Goal: Information Seeking & Learning: Learn about a topic

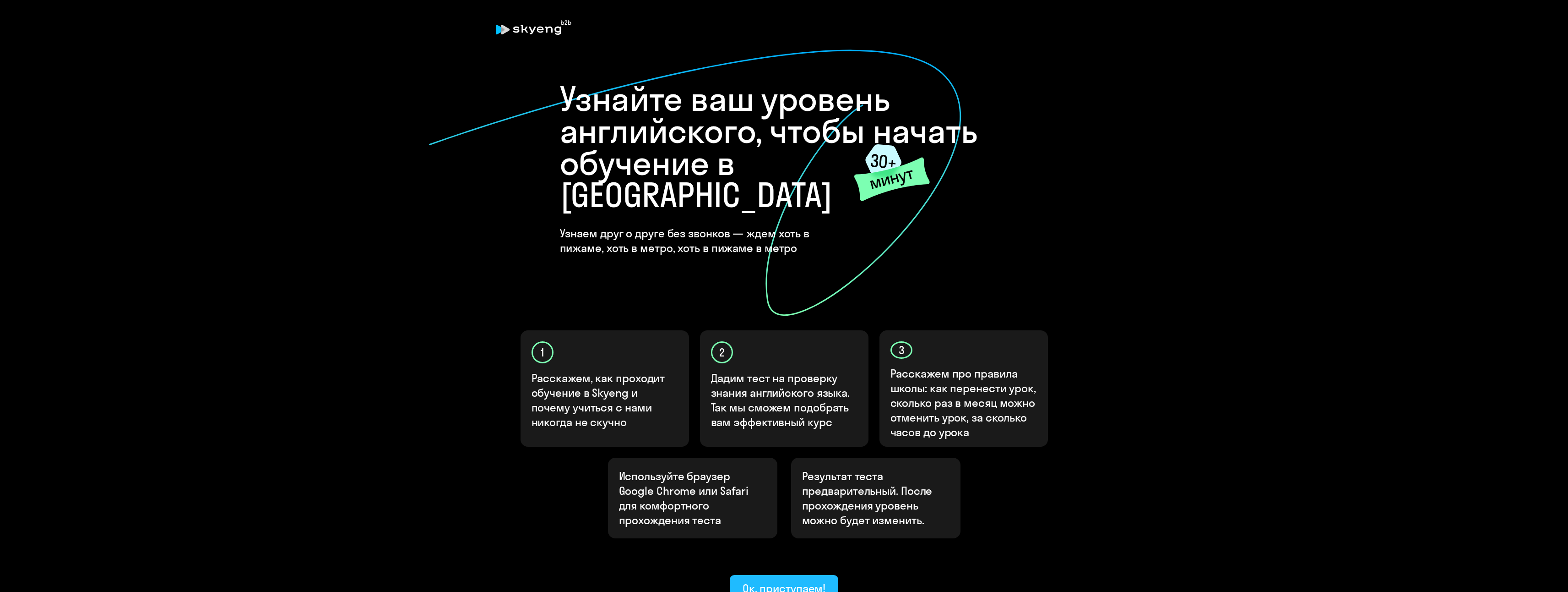
click at [746, 581] on div "Ок, приступаем!" at bounding box center [785, 588] width 84 height 15
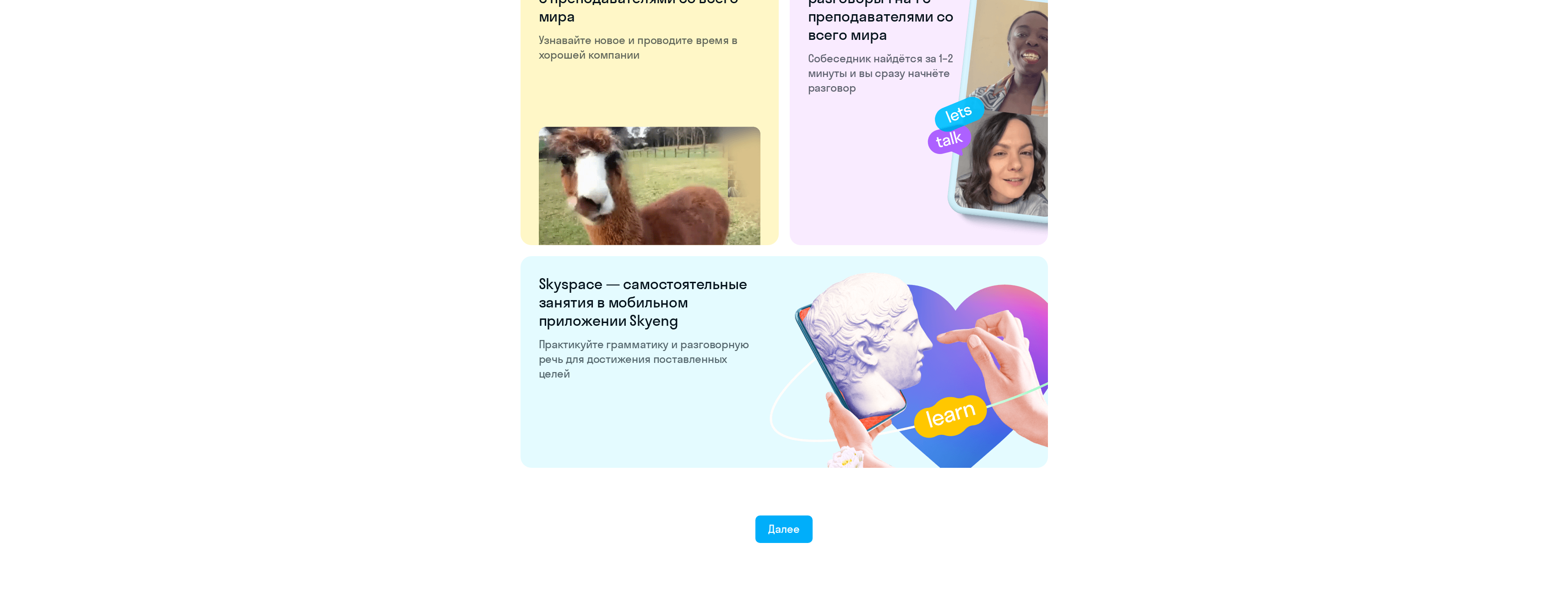
scroll to position [1531, 0]
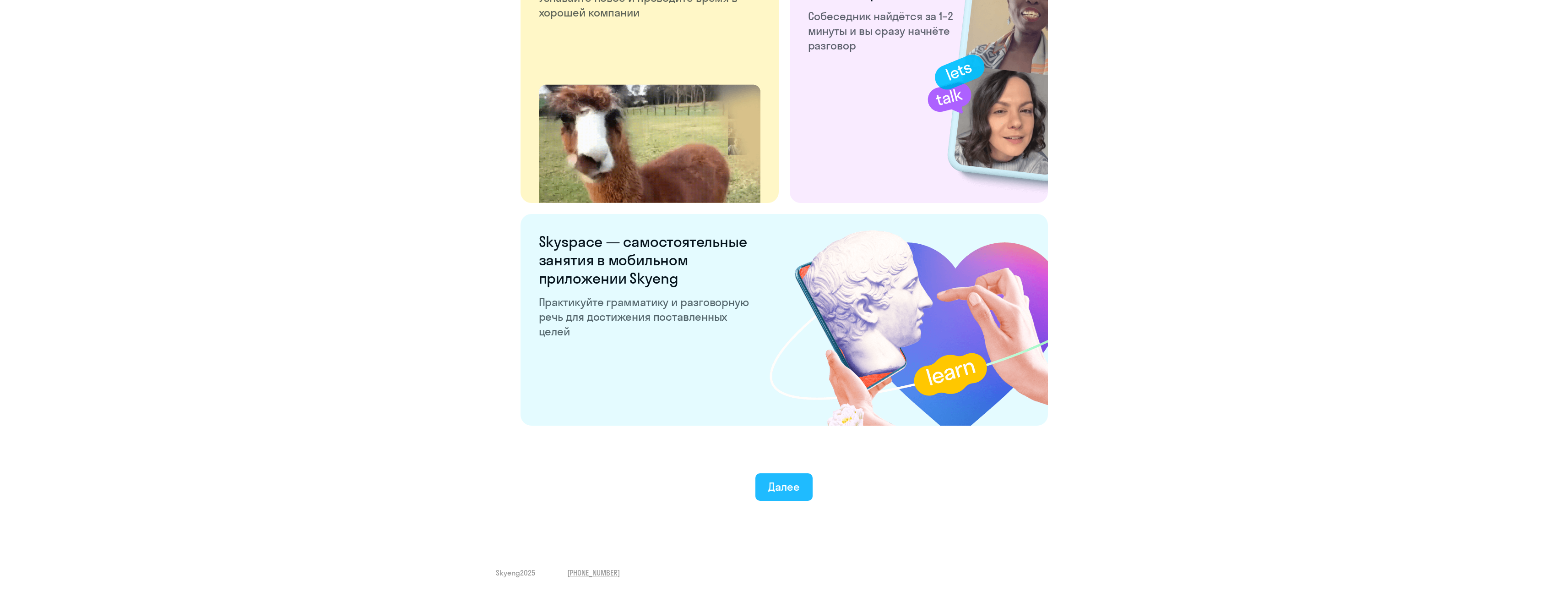
click at [792, 485] on div "Далее" at bounding box center [784, 486] width 32 height 15
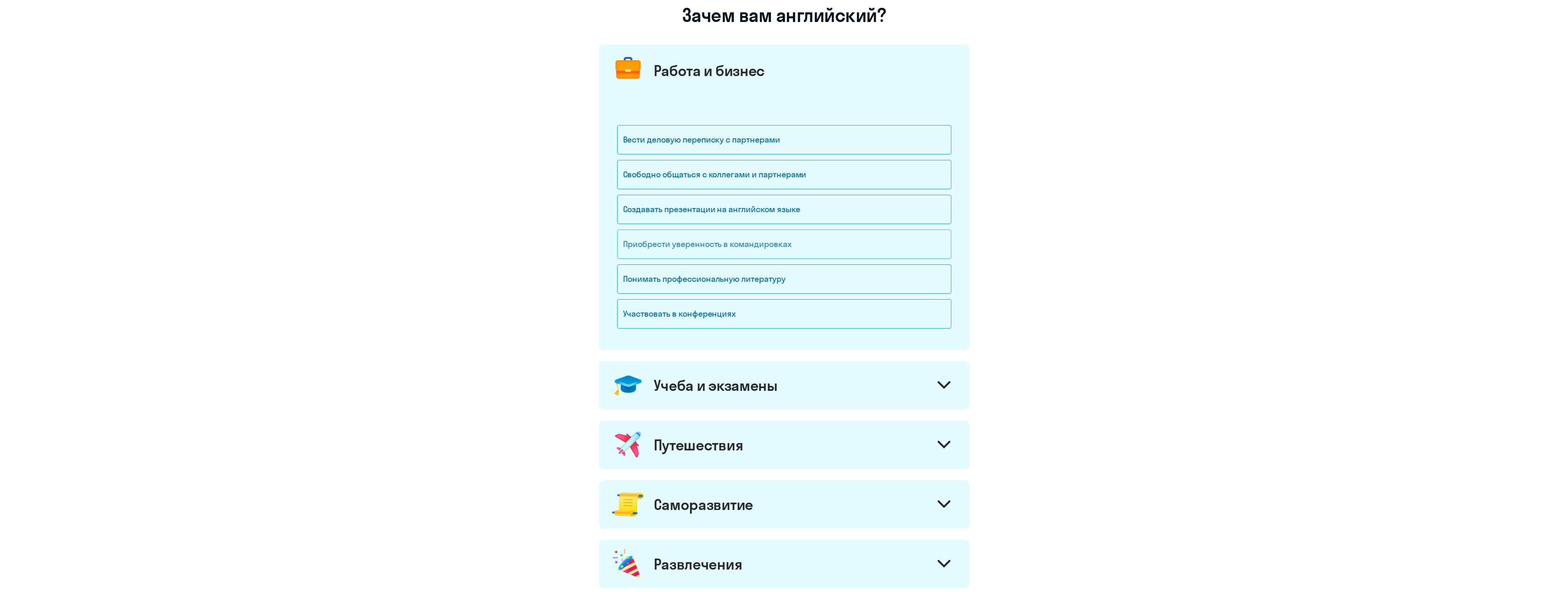
scroll to position [92, 0]
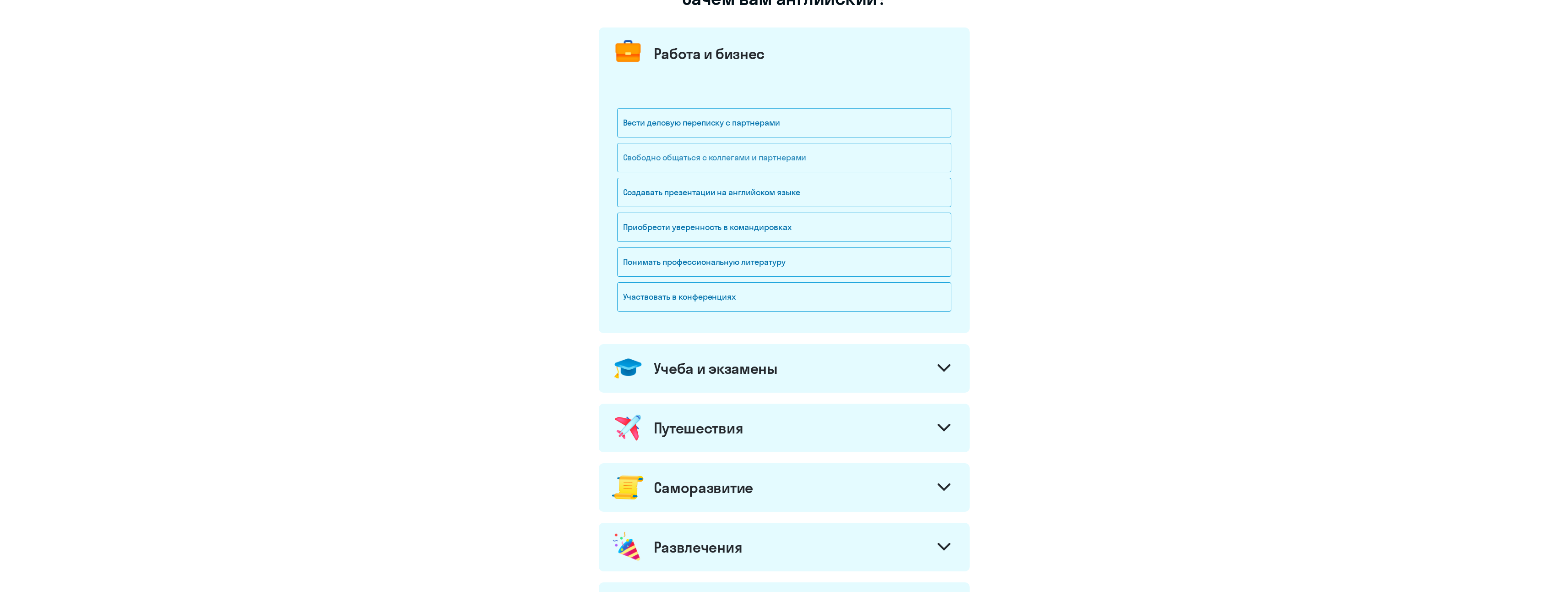
click at [780, 167] on div "Свободно общаться с коллегами и партнерами" at bounding box center [784, 158] width 334 height 29
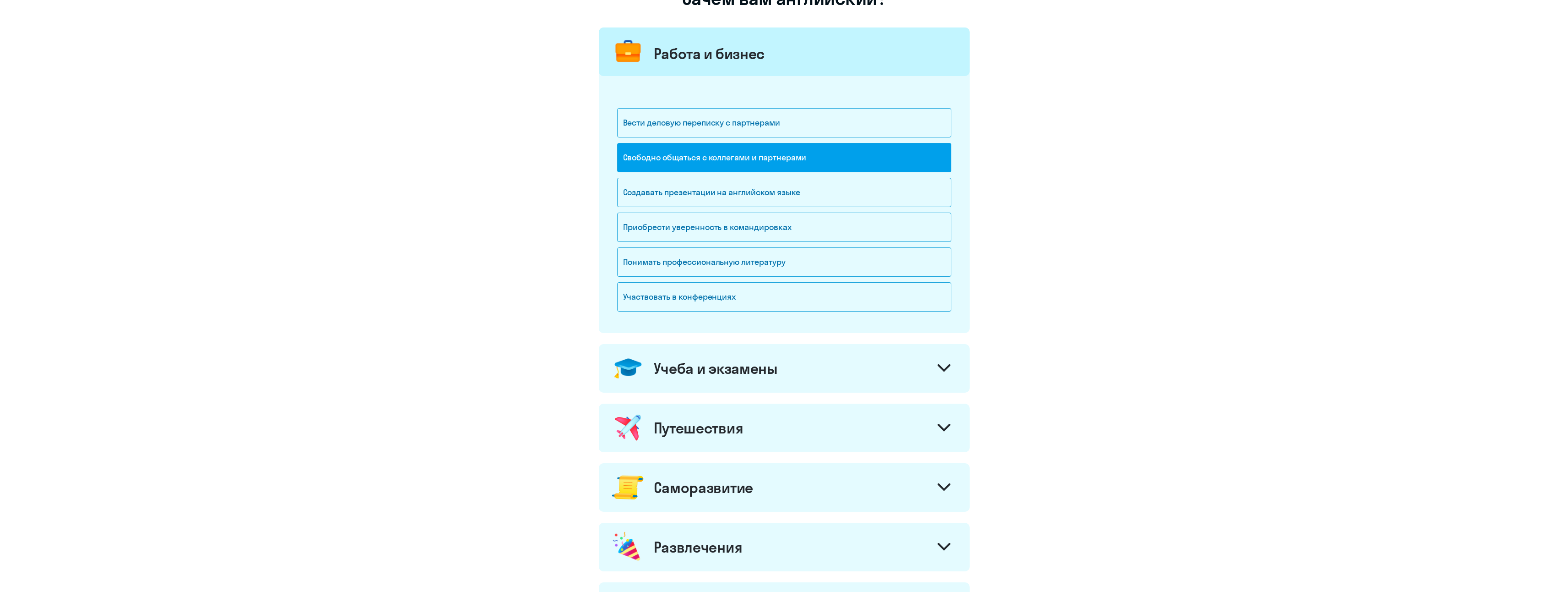
click at [885, 367] on div "Учеба и экзамены" at bounding box center [784, 368] width 371 height 48
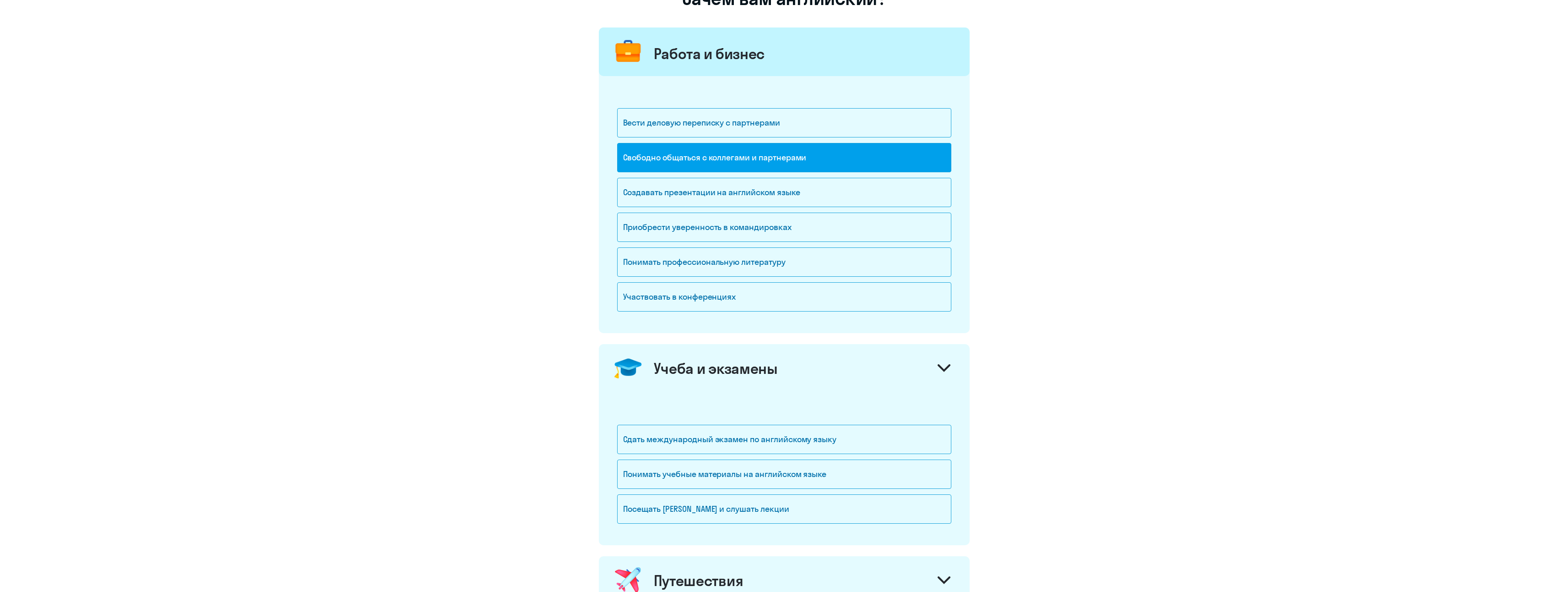
drag, startPoint x: 881, startPoint y: 364, endPoint x: 872, endPoint y: 372, distance: 12.0
click at [881, 365] on div "Учеба и экзамены" at bounding box center [784, 368] width 371 height 48
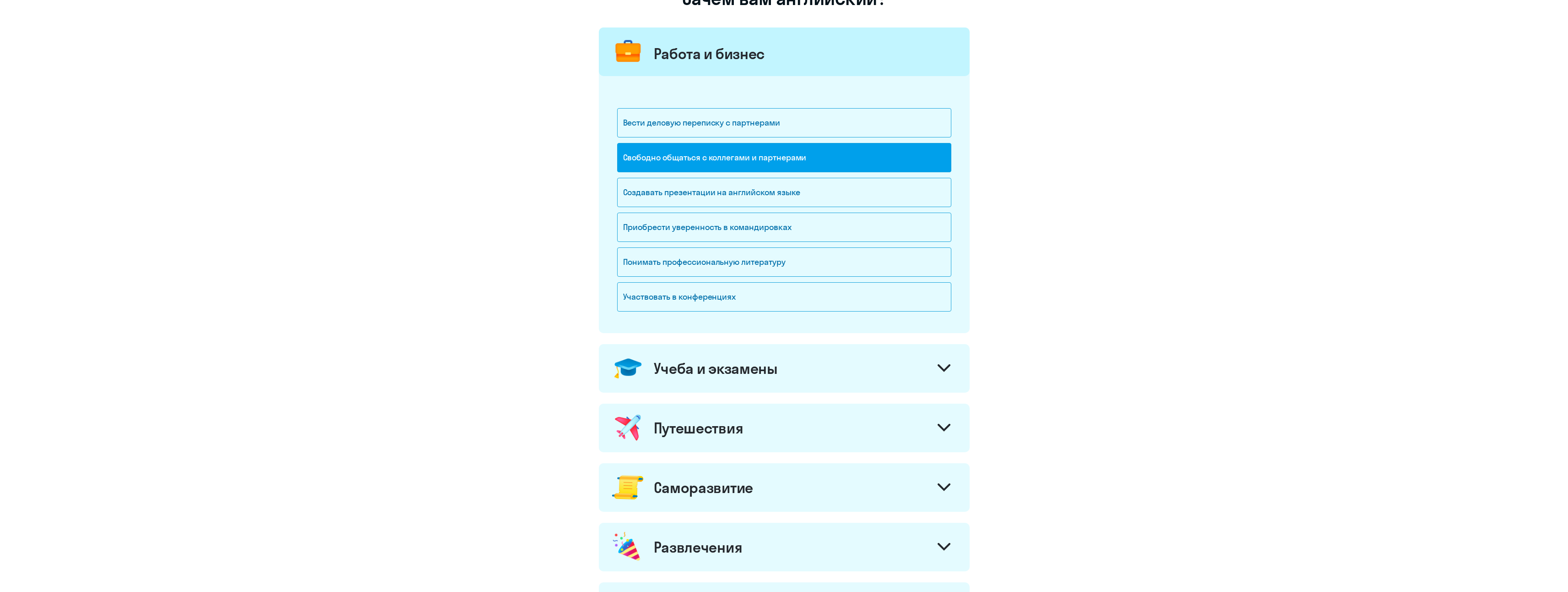
click at [860, 369] on div "Учеба и экзамены" at bounding box center [784, 368] width 371 height 48
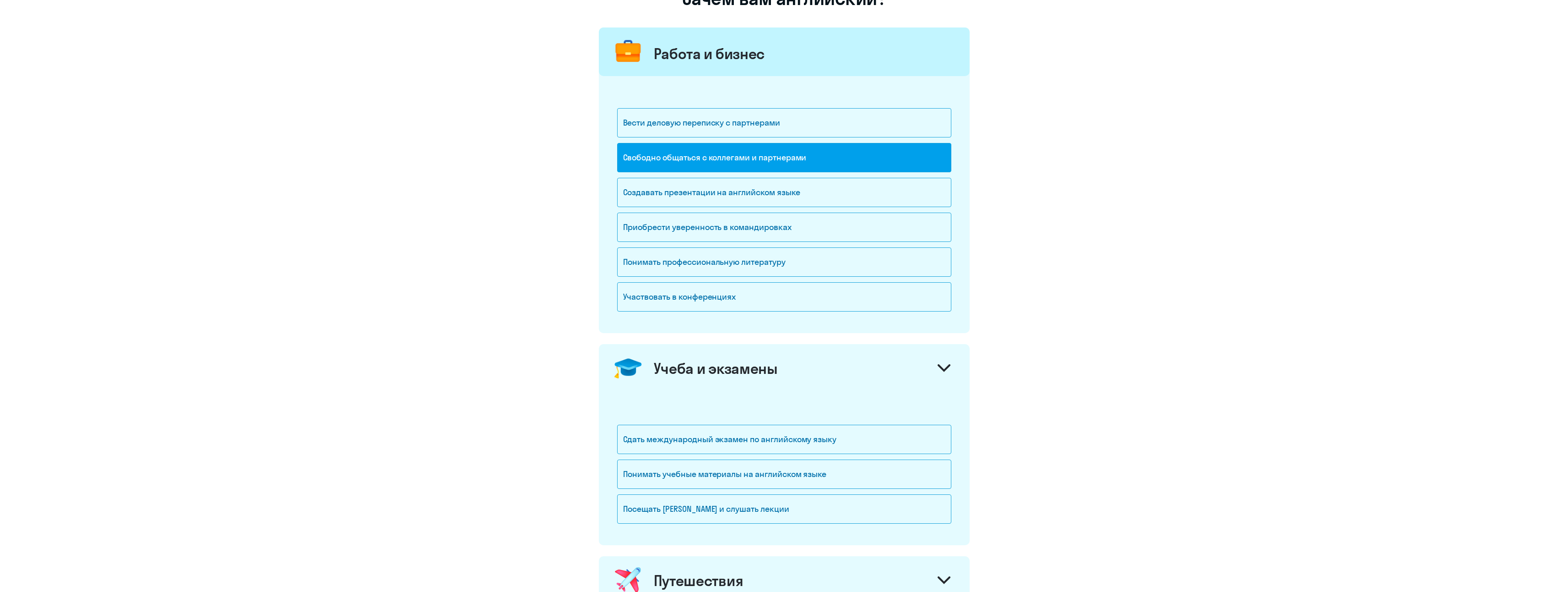
click at [860, 369] on div "Учеба и экзамены" at bounding box center [784, 368] width 371 height 48
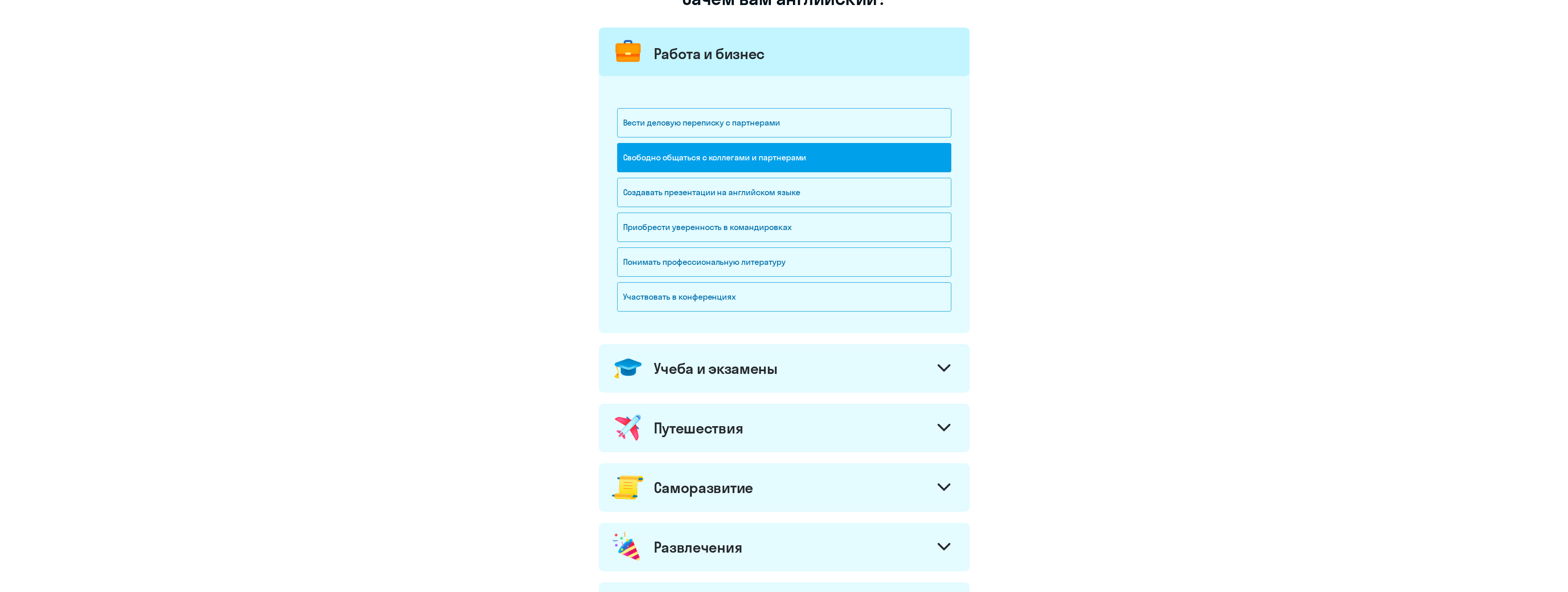
click at [844, 436] on div "Путешествия" at bounding box center [784, 427] width 371 height 48
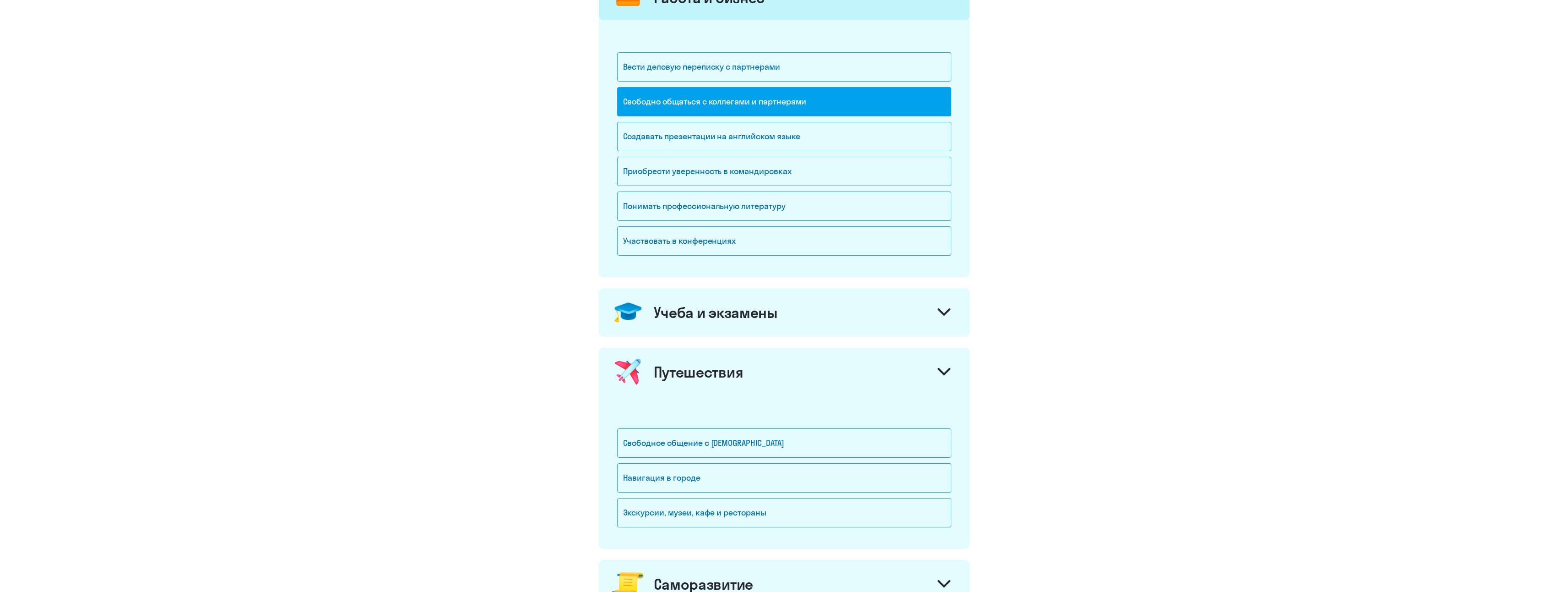
scroll to position [183, 0]
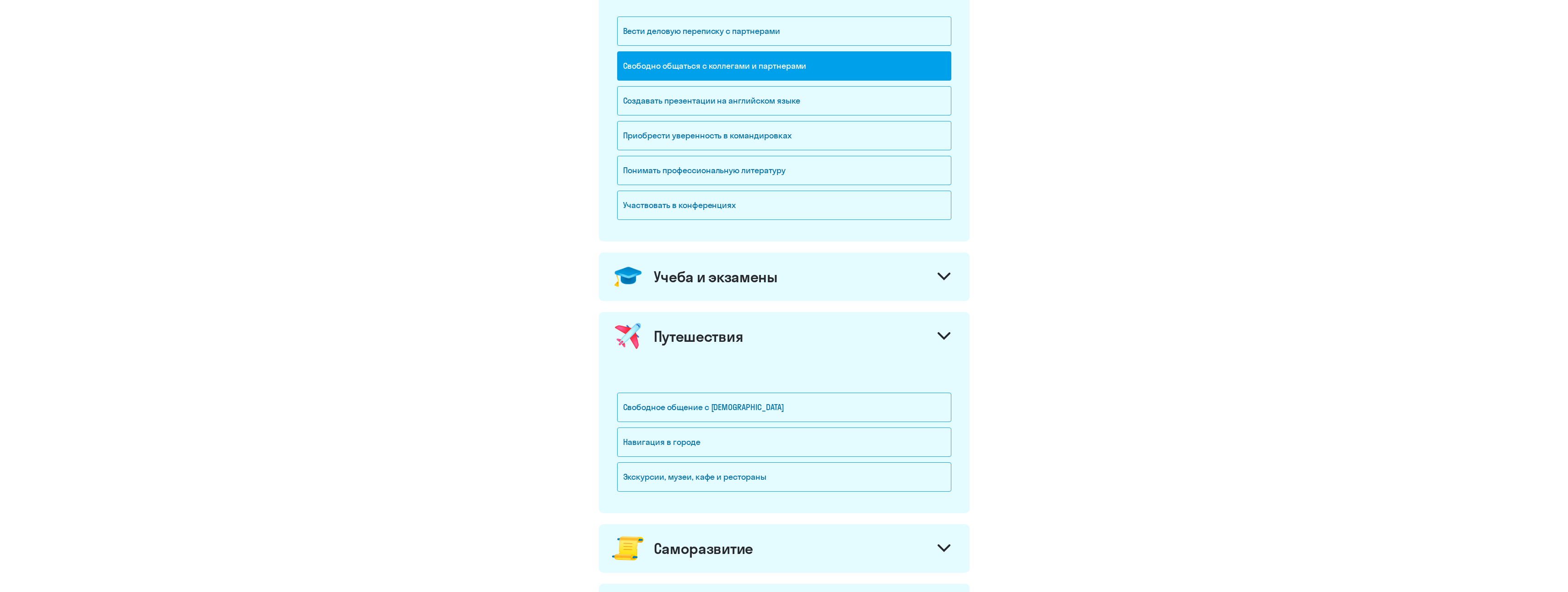
click at [755, 281] on div "Учеба и экзамены" at bounding box center [716, 277] width 124 height 18
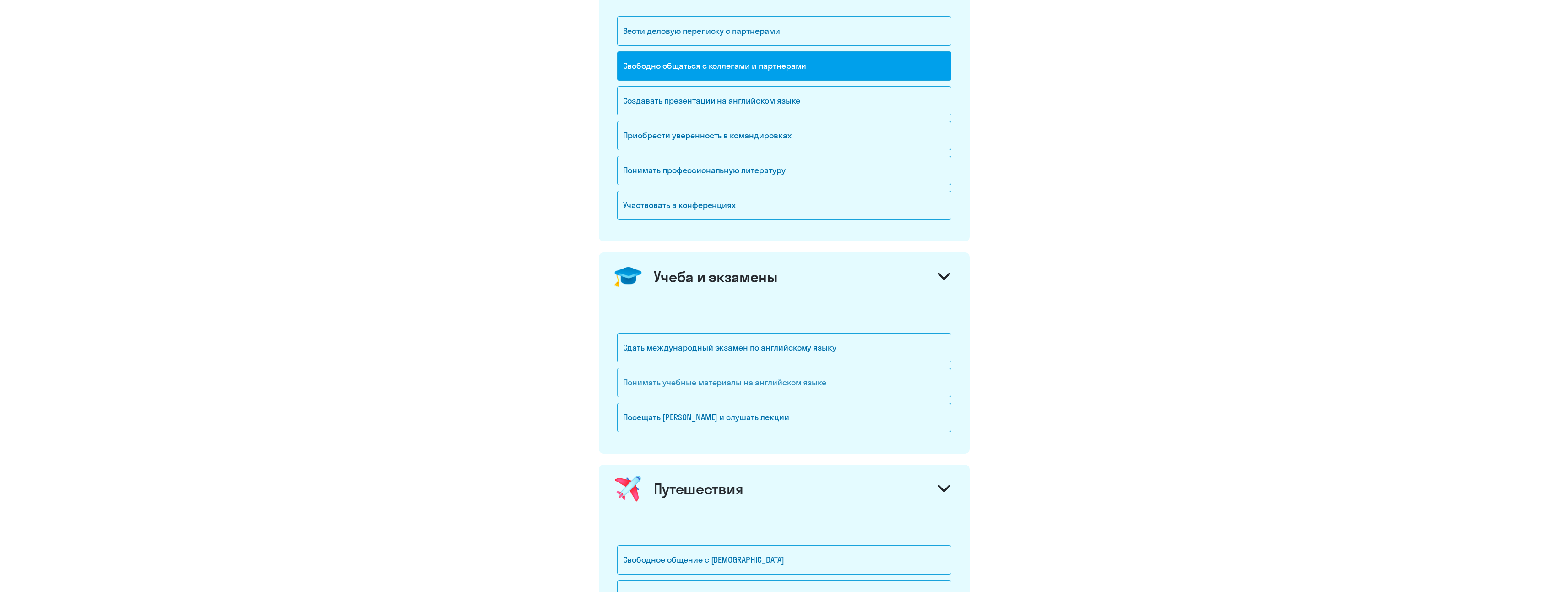
click at [764, 384] on div "Понимать учебные материалы на английском языке" at bounding box center [784, 383] width 334 height 29
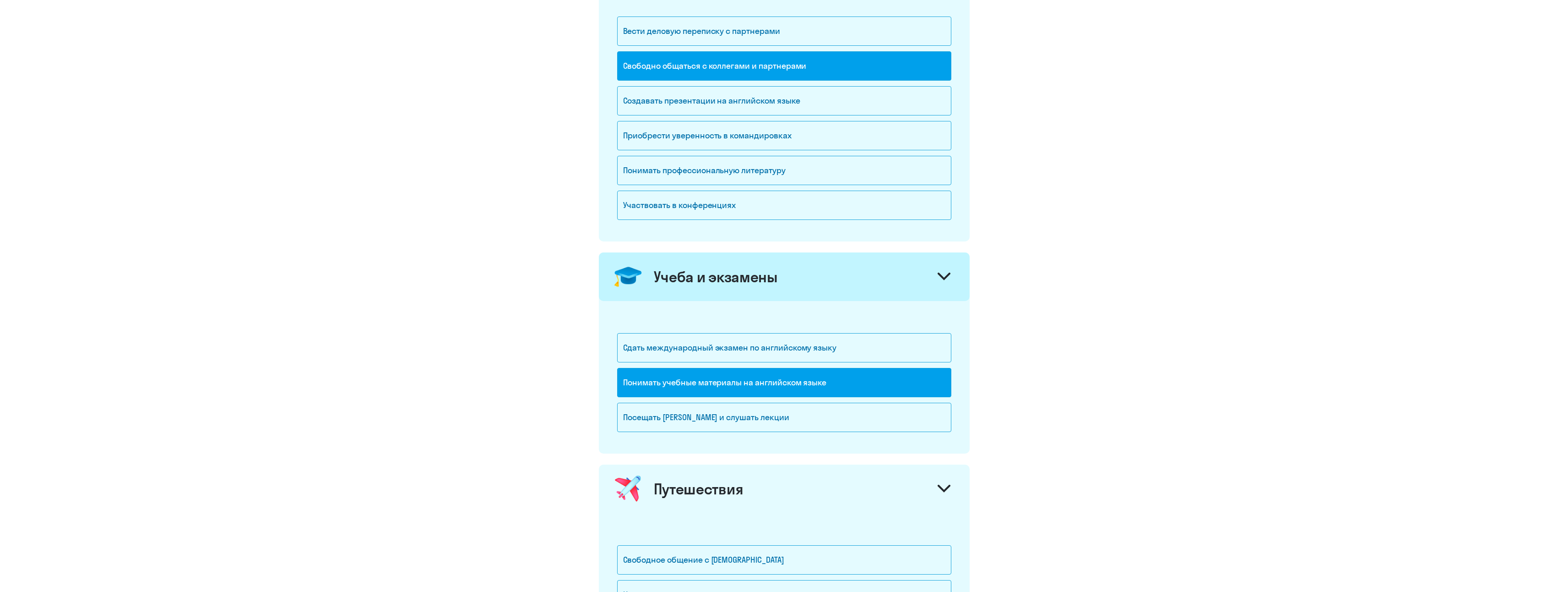
click at [939, 277] on icon at bounding box center [944, 276] width 13 height 8
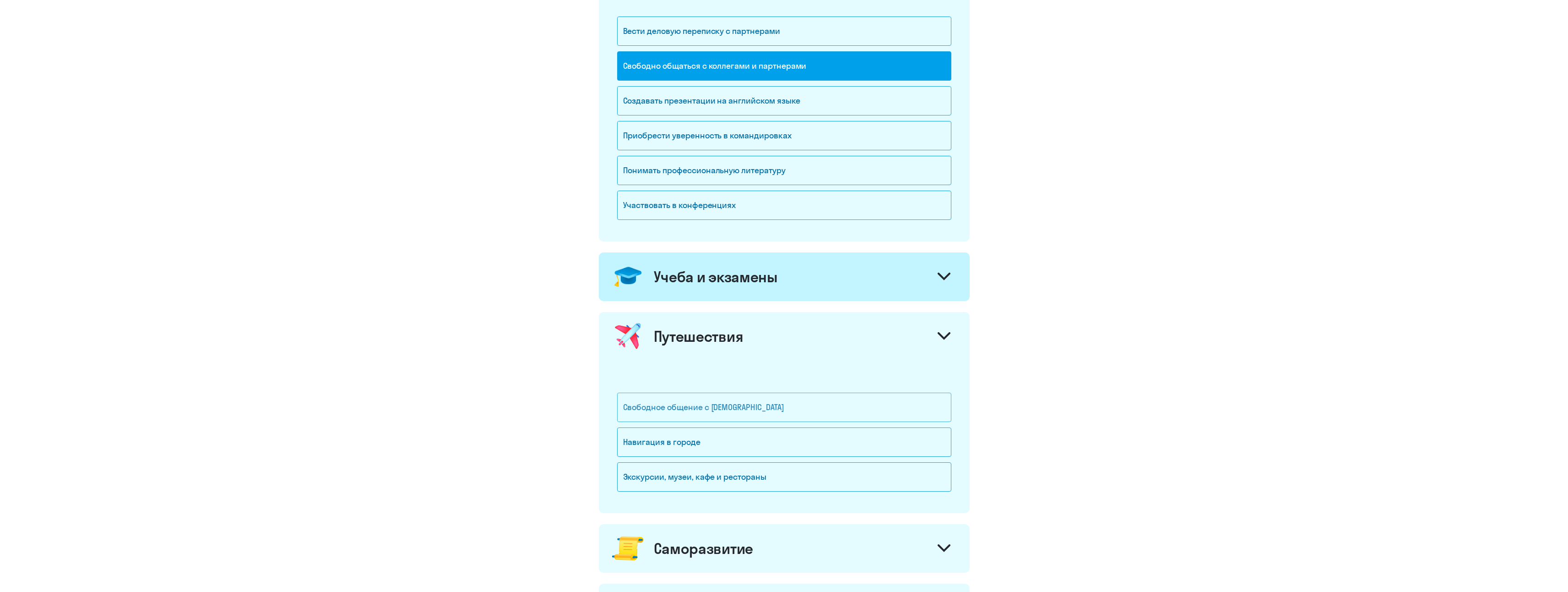
click at [775, 410] on div "Свободное общение с [DEMOGRAPHIC_DATA]" at bounding box center [784, 407] width 334 height 29
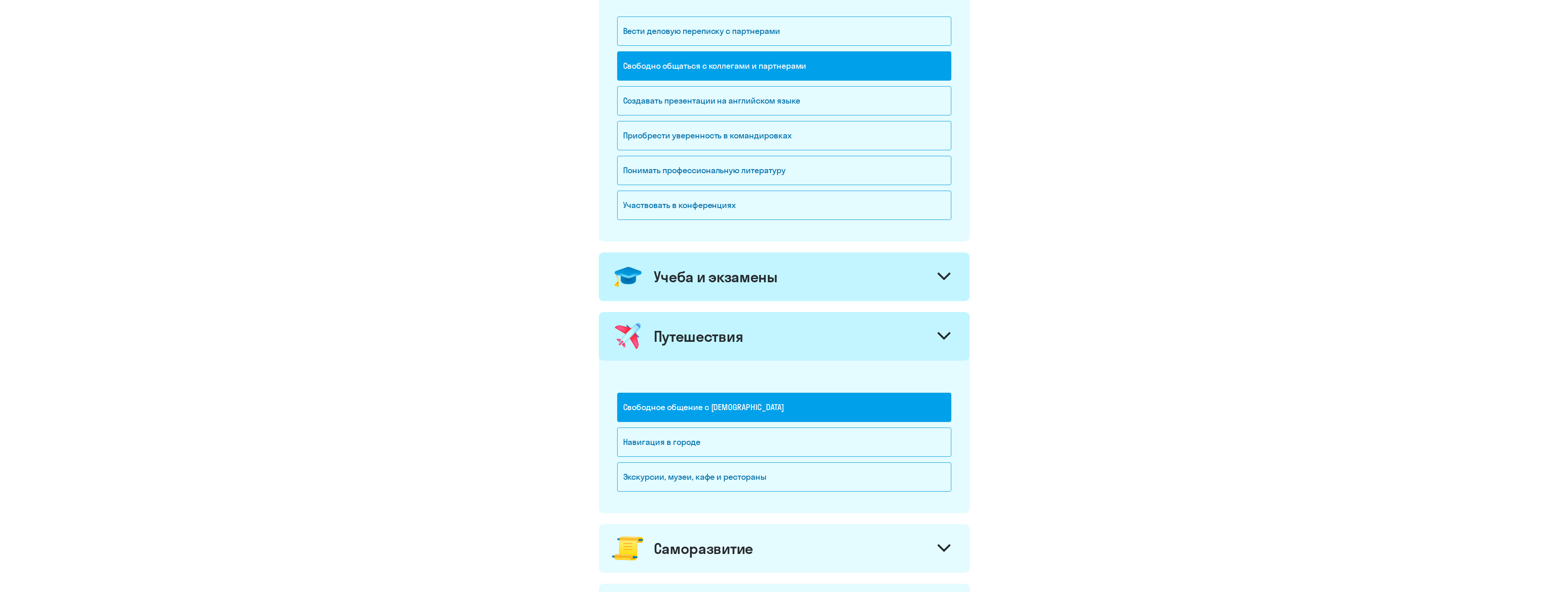
click at [927, 341] on div "Путешествия" at bounding box center [784, 335] width 371 height 48
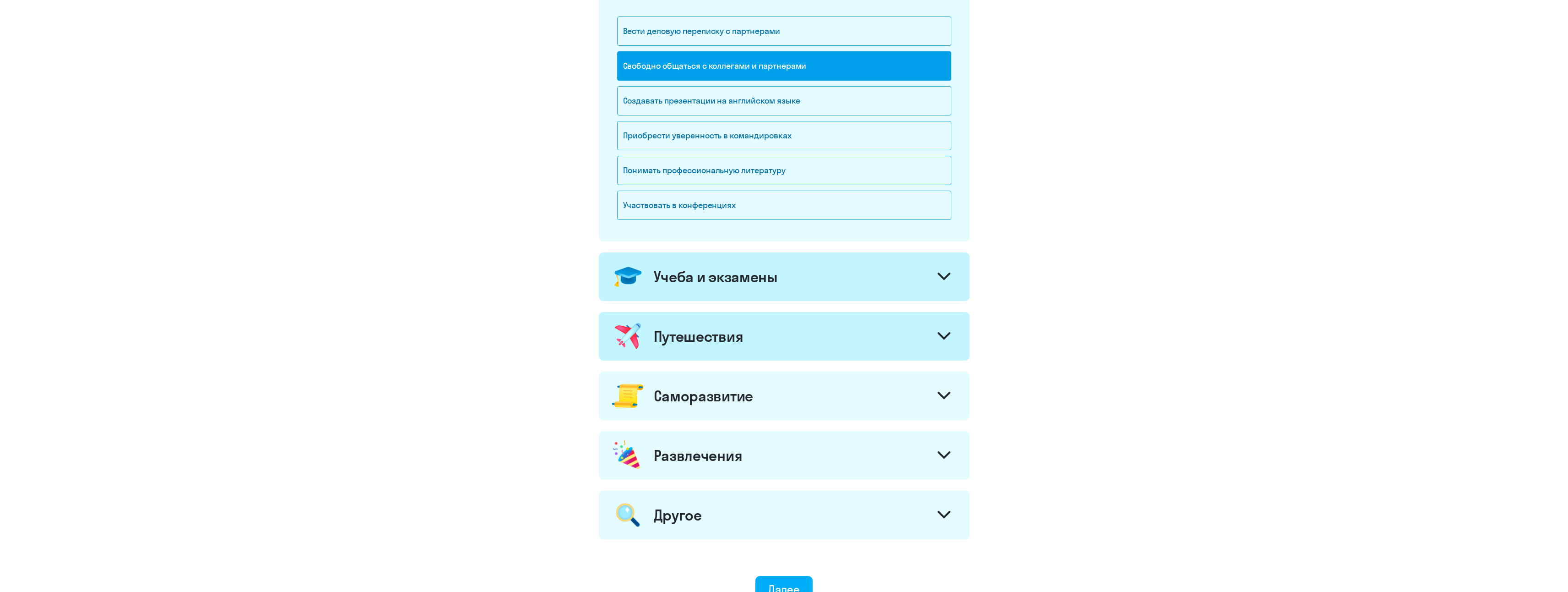
click at [782, 393] on div "Саморазвитие" at bounding box center [784, 395] width 371 height 48
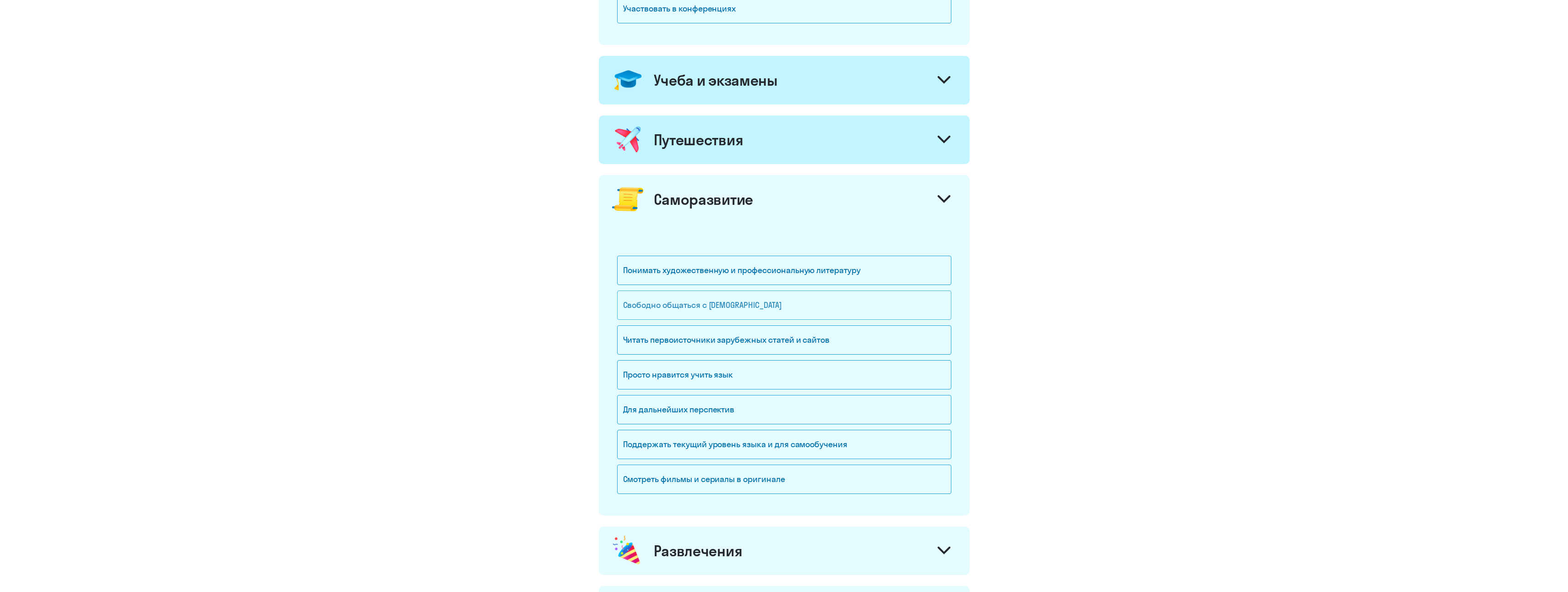
scroll to position [413, 0]
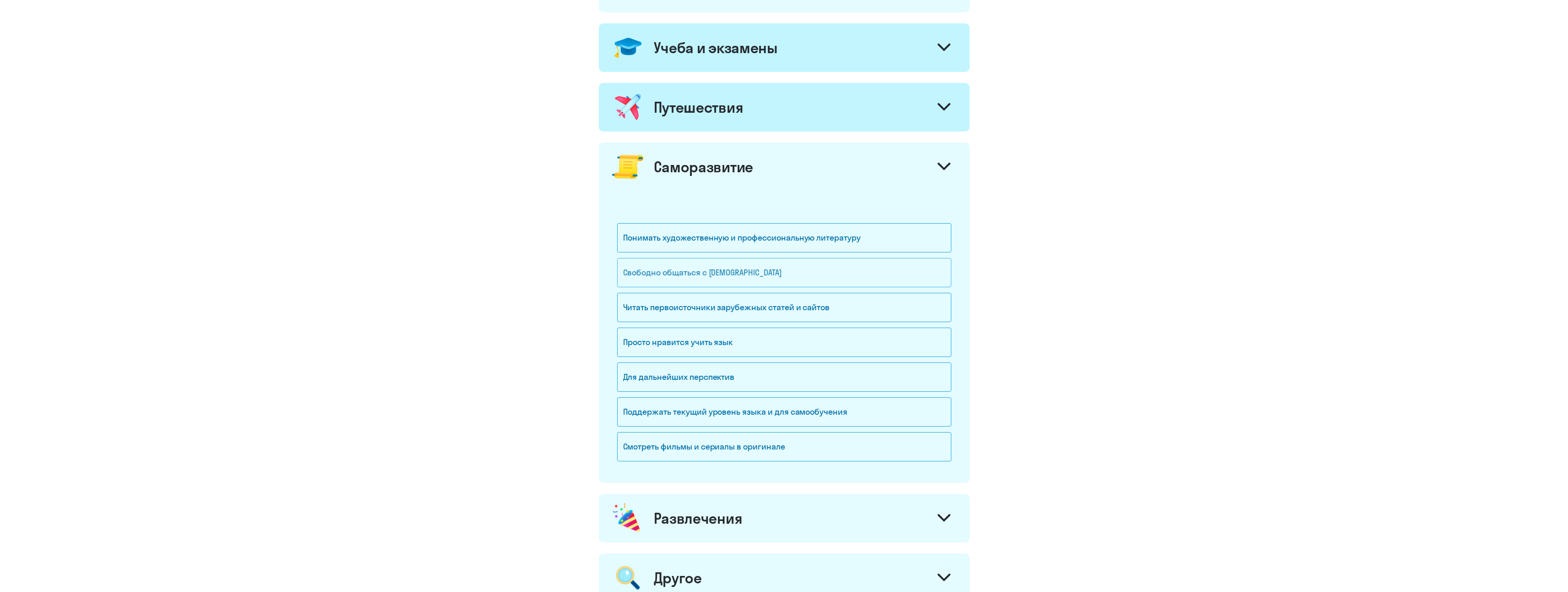
click at [780, 274] on div "Свободно общаться с [DEMOGRAPHIC_DATA]" at bounding box center [784, 272] width 334 height 29
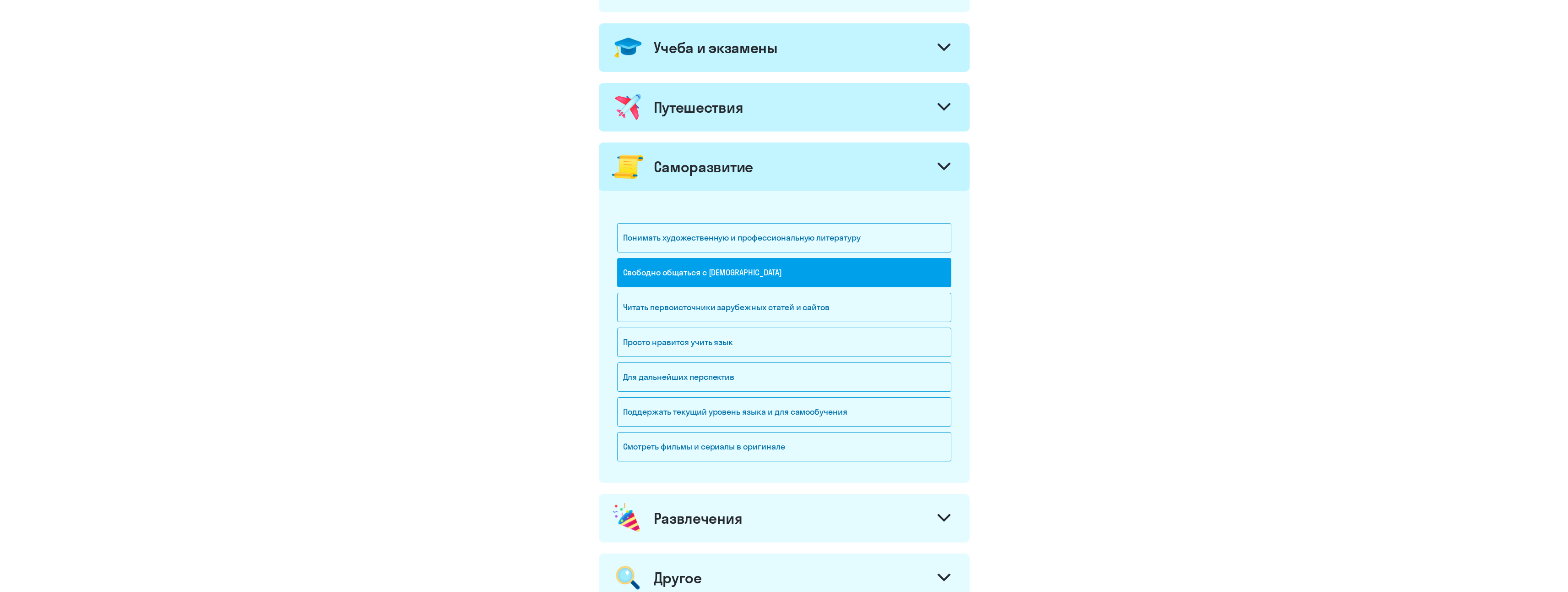
click at [938, 171] on svg-icon at bounding box center [944, 168] width 13 height 10
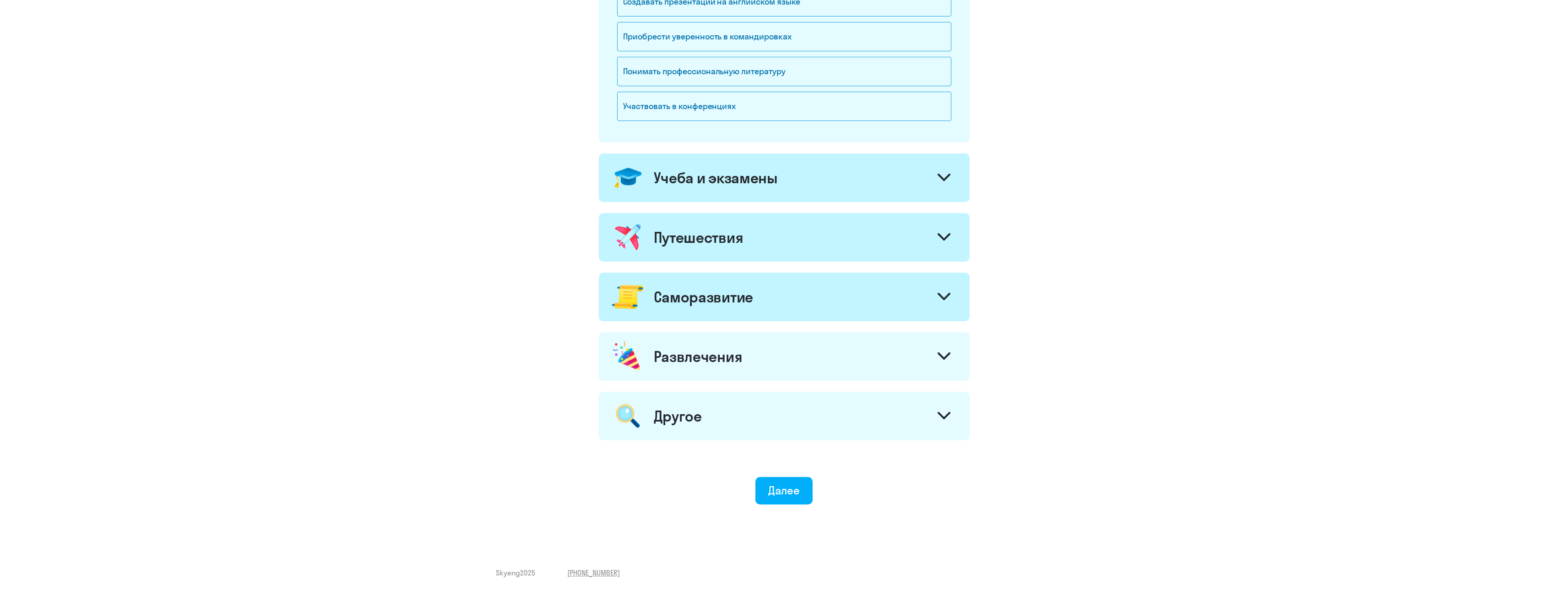
click at [769, 365] on div "Развлечения" at bounding box center [784, 356] width 371 height 48
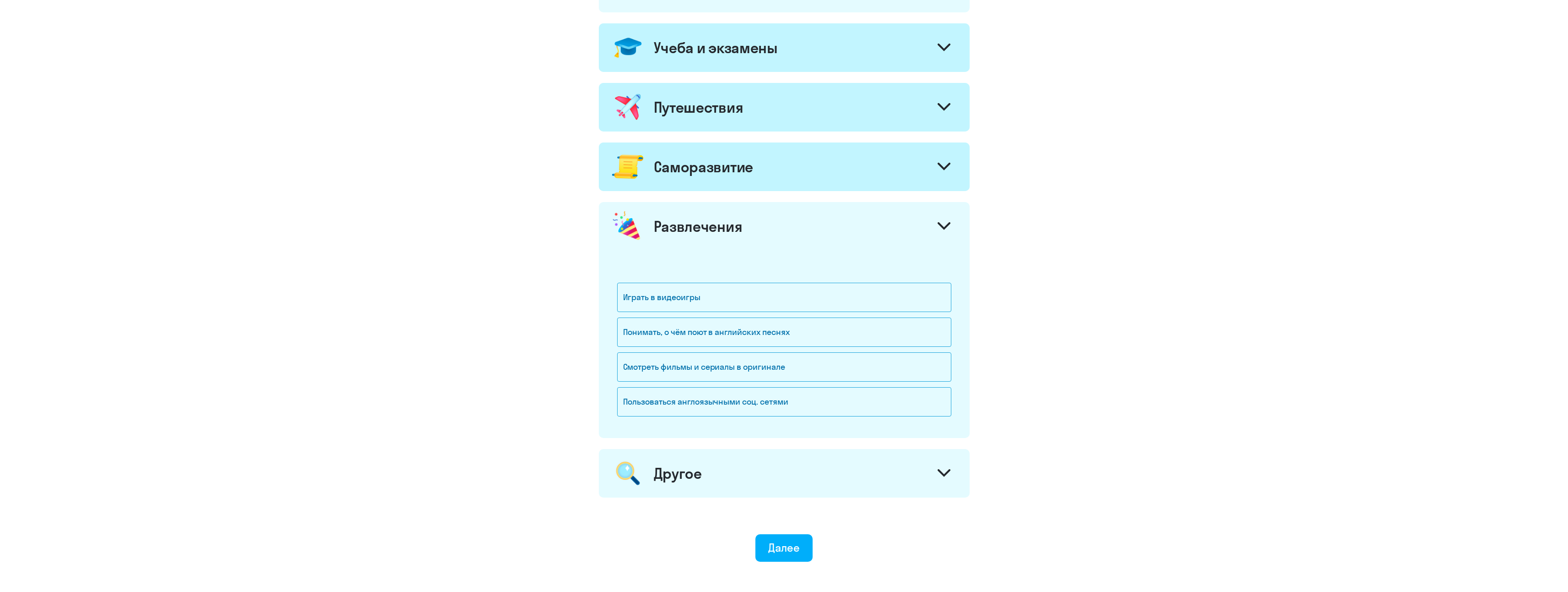
click at [937, 224] on div at bounding box center [944, 227] width 22 height 22
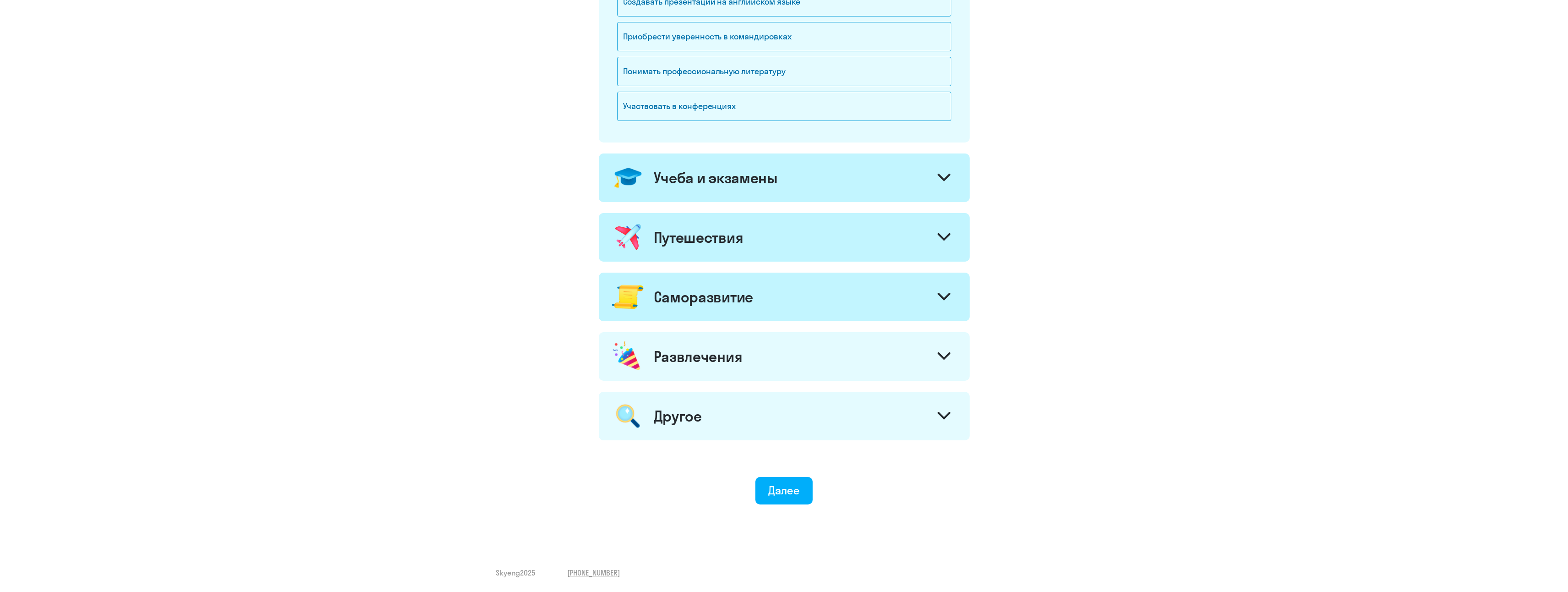
click at [934, 419] on div at bounding box center [944, 417] width 22 height 22
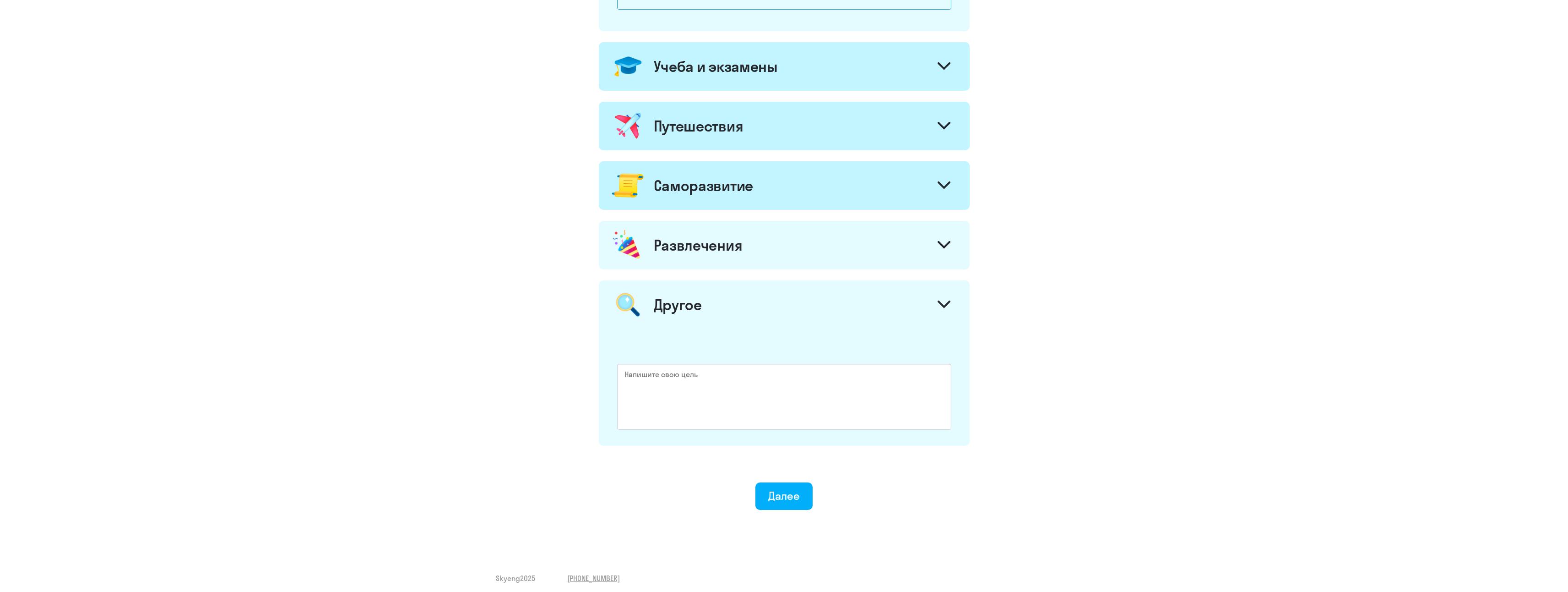
scroll to position [399, 0]
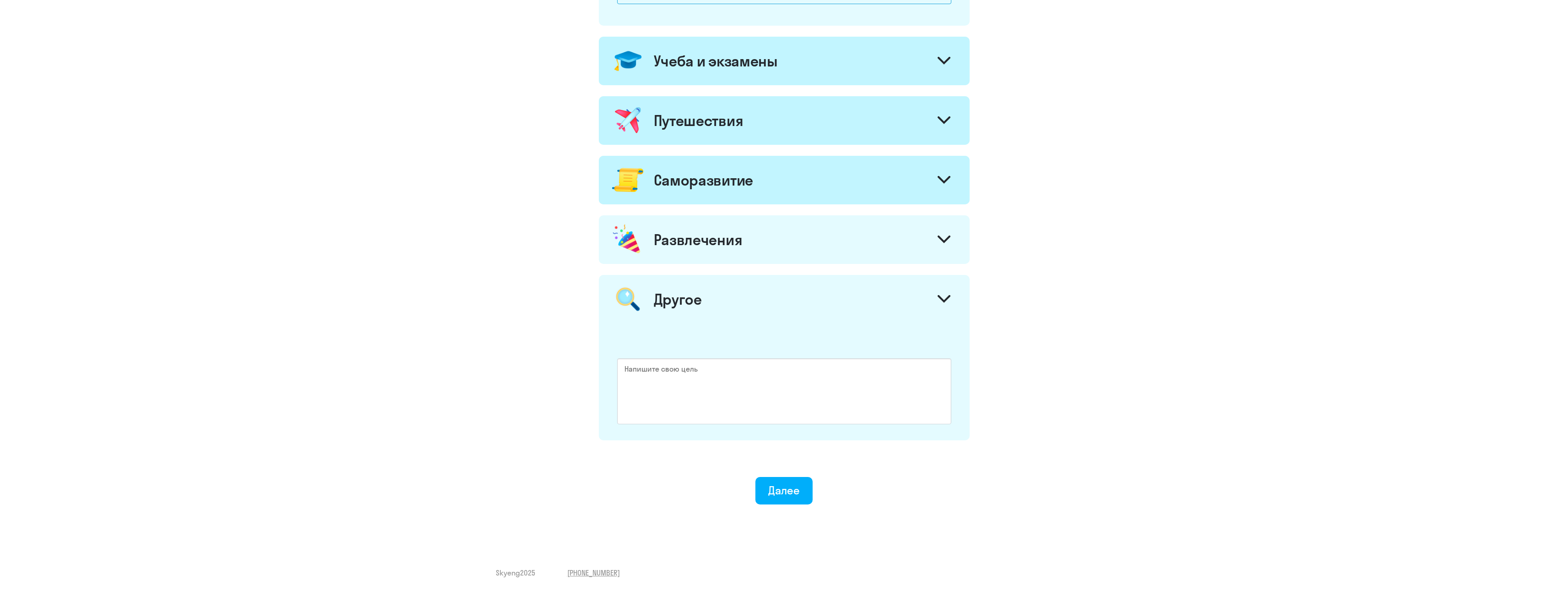
click at [954, 297] on div at bounding box center [944, 300] width 22 height 22
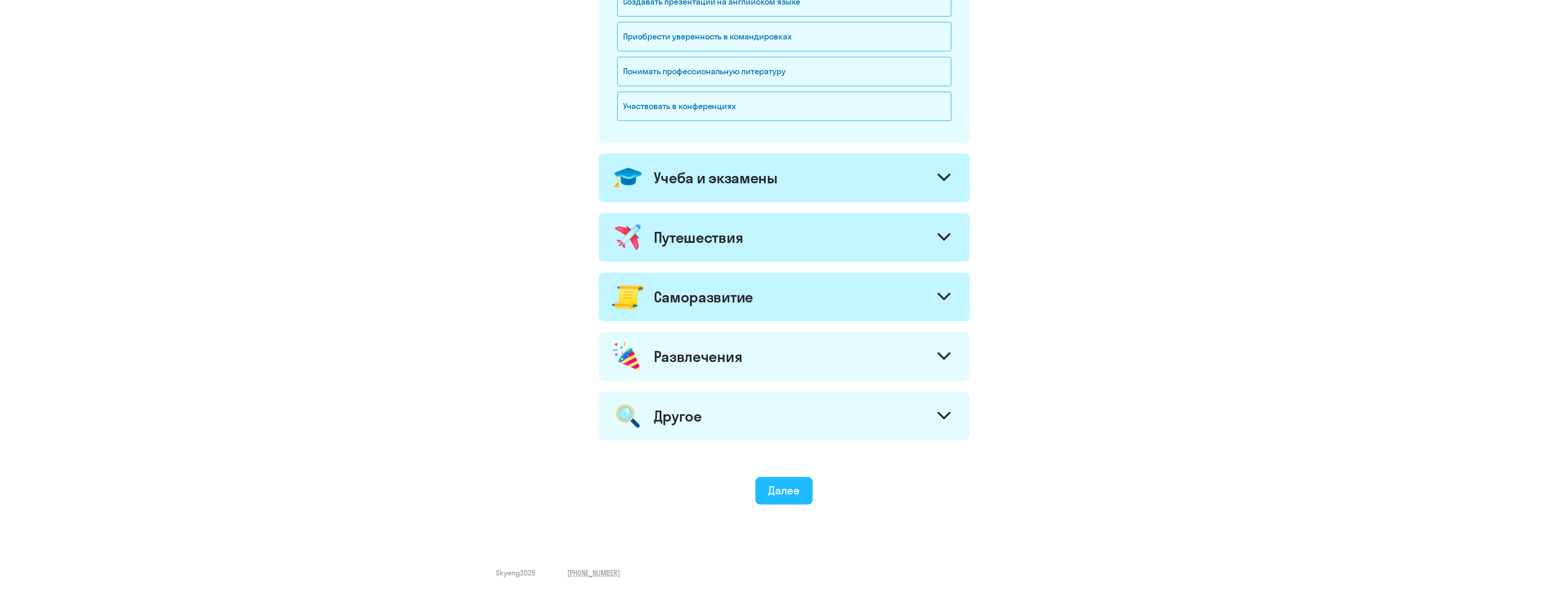
click at [794, 493] on div "Далее" at bounding box center [784, 490] width 32 height 15
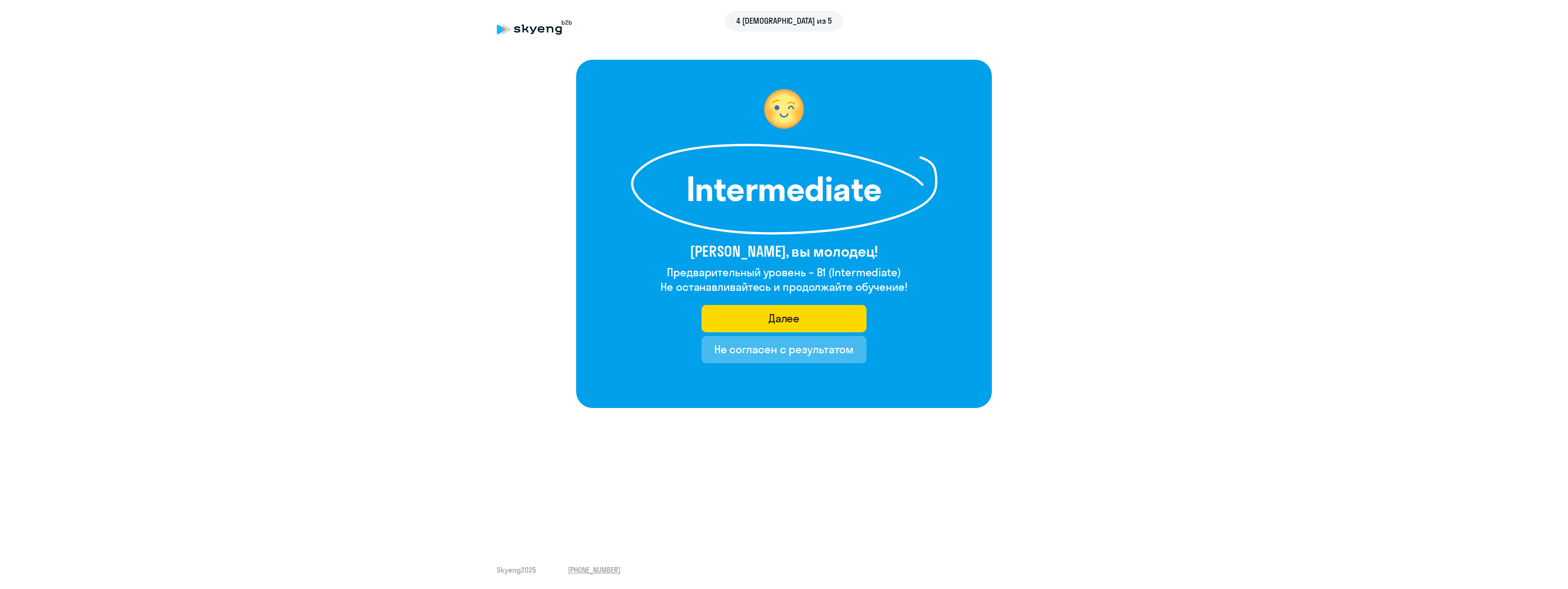
drag, startPoint x: 818, startPoint y: 274, endPoint x: 907, endPoint y: 274, distance: 89.0
click at [907, 274] on div "Intermediate [PERSON_NAME], вы молодец! Предварительный уровень – B1 (Intermedi…" at bounding box center [784, 234] width 416 height 348
click at [877, 268] on h4 "Предварительный уровень – B1 (Intermediate)" at bounding box center [784, 272] width 247 height 14
click at [837, 318] on button "Далее" at bounding box center [784, 318] width 166 height 27
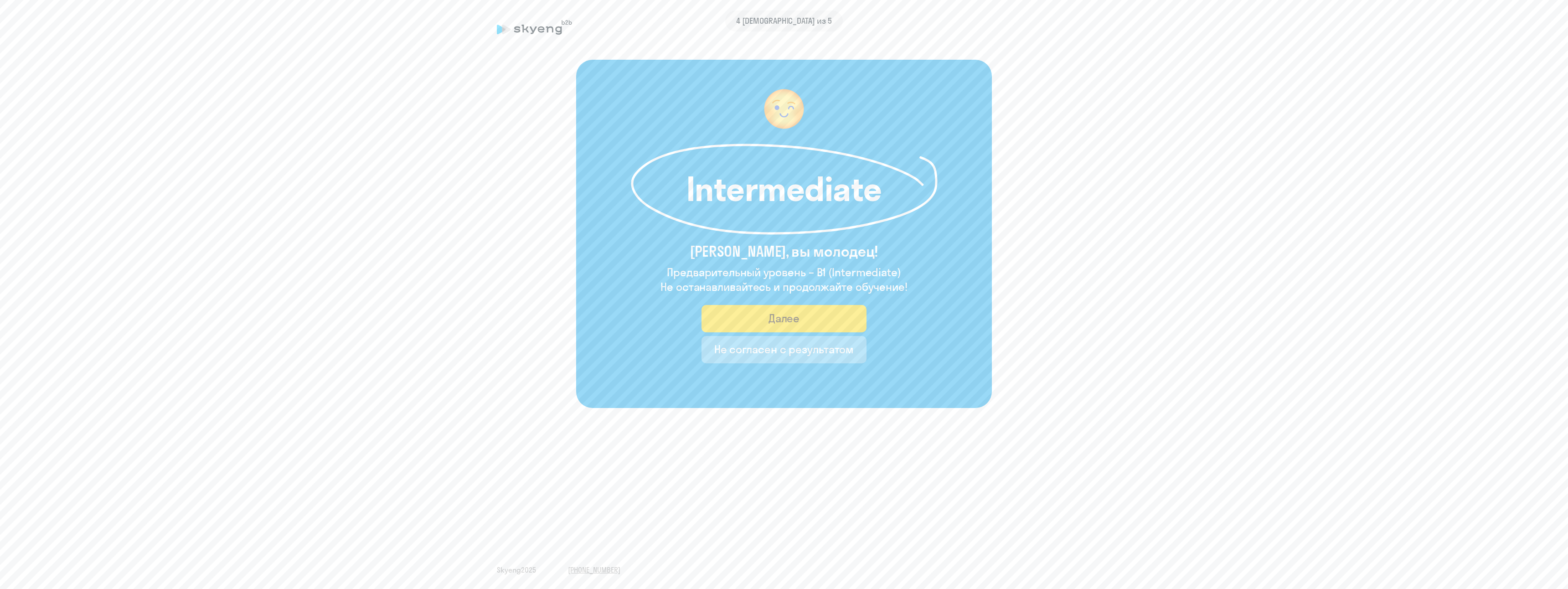
click at [800, 352] on div "Не согласен с результатом" at bounding box center [784, 349] width 140 height 14
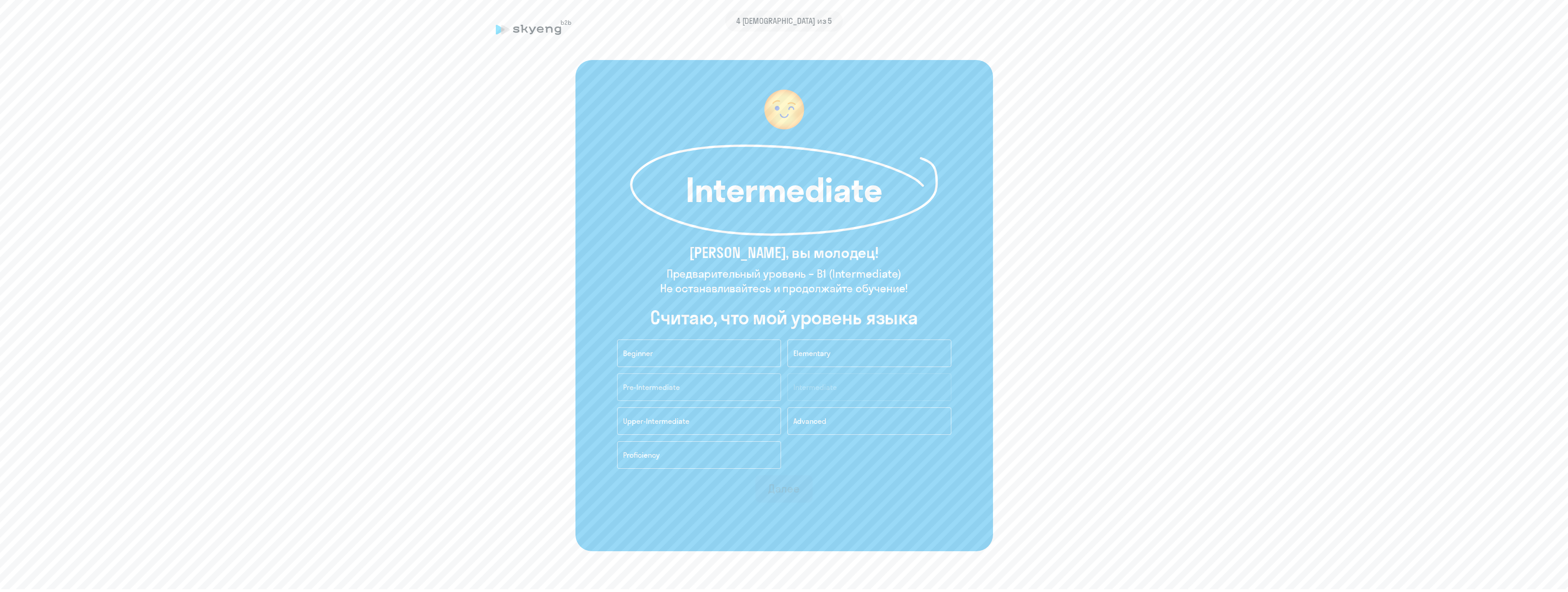
click at [707, 386] on button "Pre-Intermediate" at bounding box center [699, 387] width 164 height 27
click at [799, 498] on button "Далее" at bounding box center [784, 488] width 57 height 27
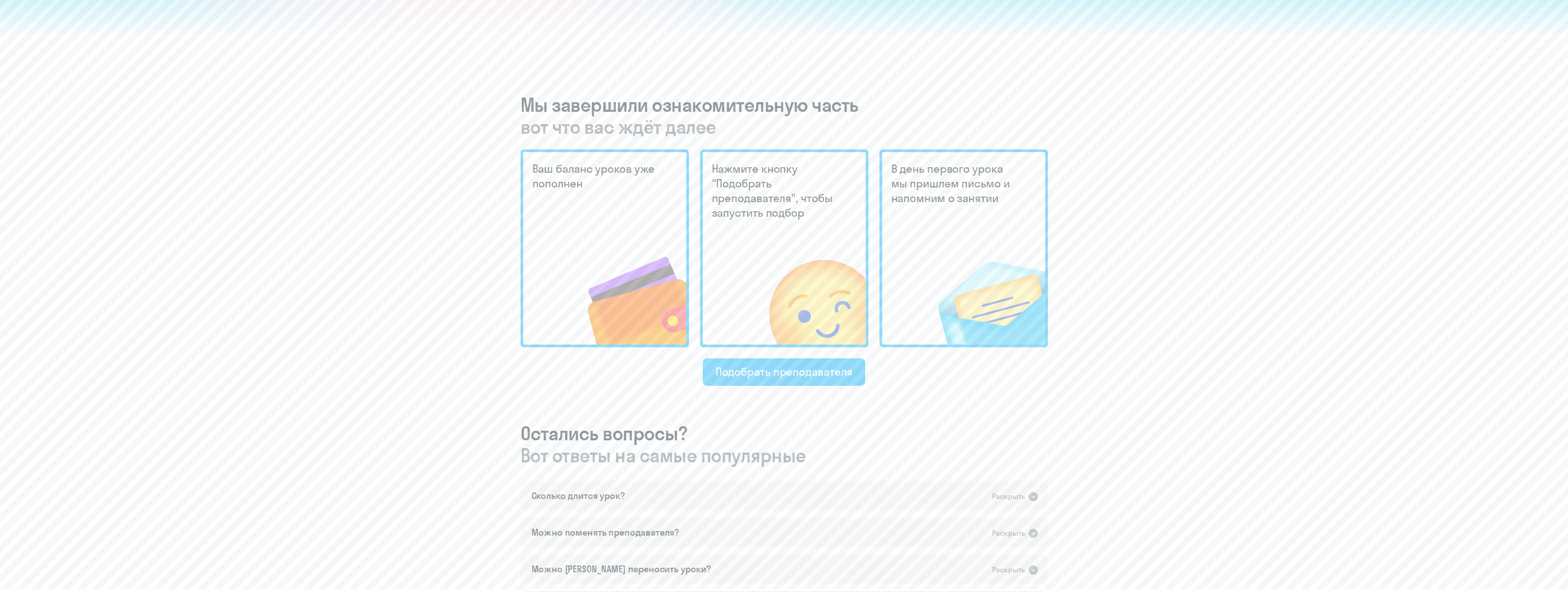
scroll to position [183, 0]
